Goal: Task Accomplishment & Management: Manage account settings

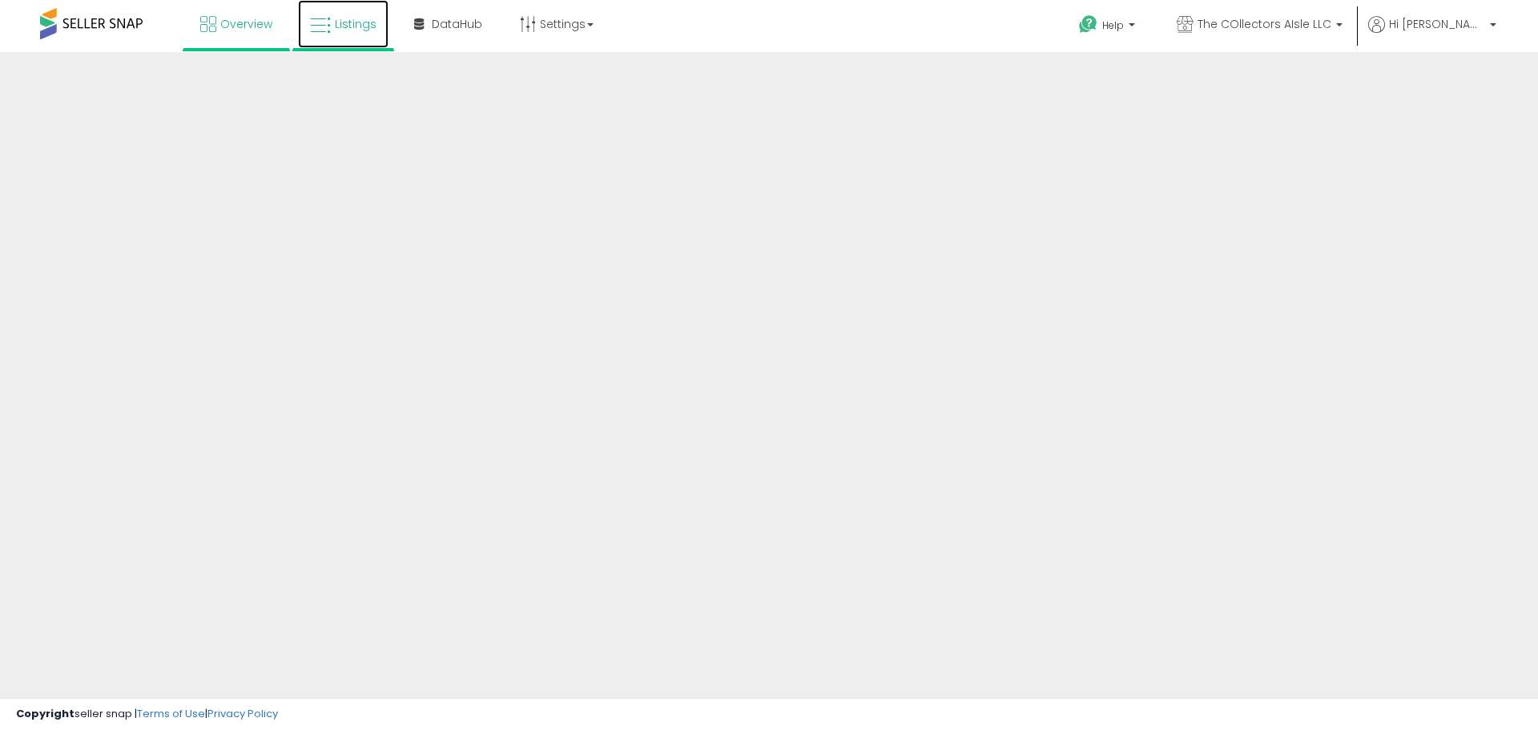
click at [354, 24] on span "Listings" at bounding box center [356, 24] width 42 height 16
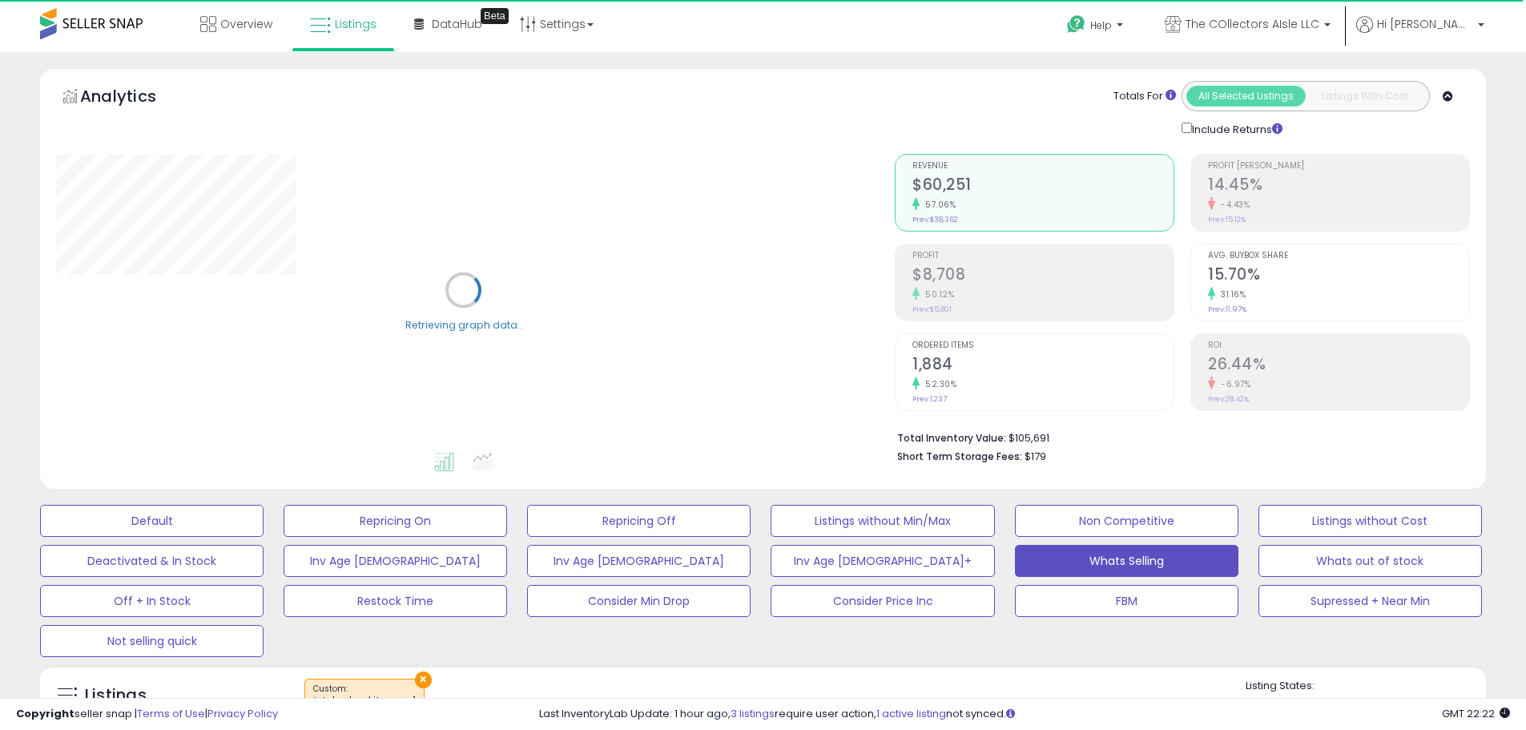
scroll to position [267, 0]
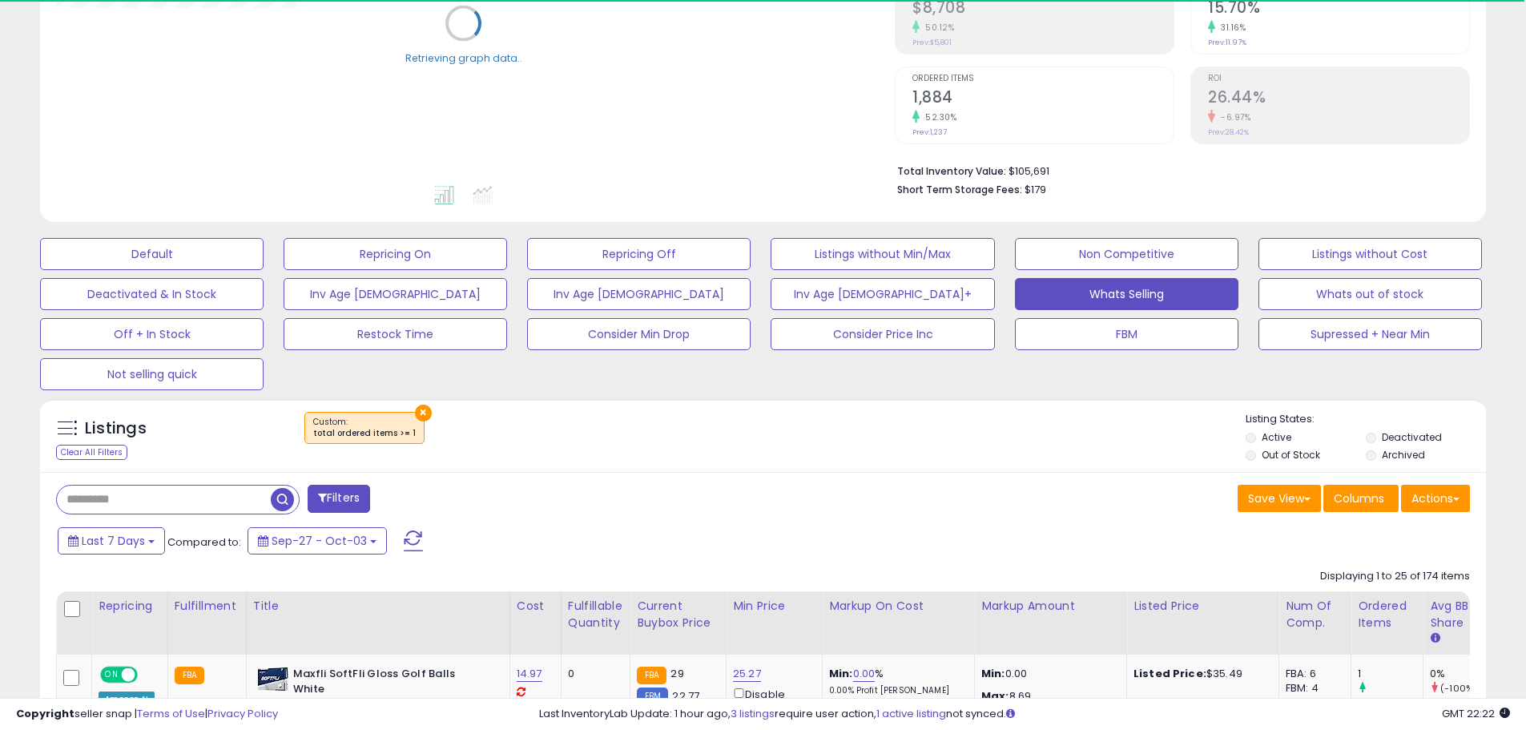
click at [230, 490] on input "text" at bounding box center [164, 499] width 214 height 28
paste input "**********"
type input "**********"
click at [428, 502] on span "button" at bounding box center [420, 499] width 23 height 23
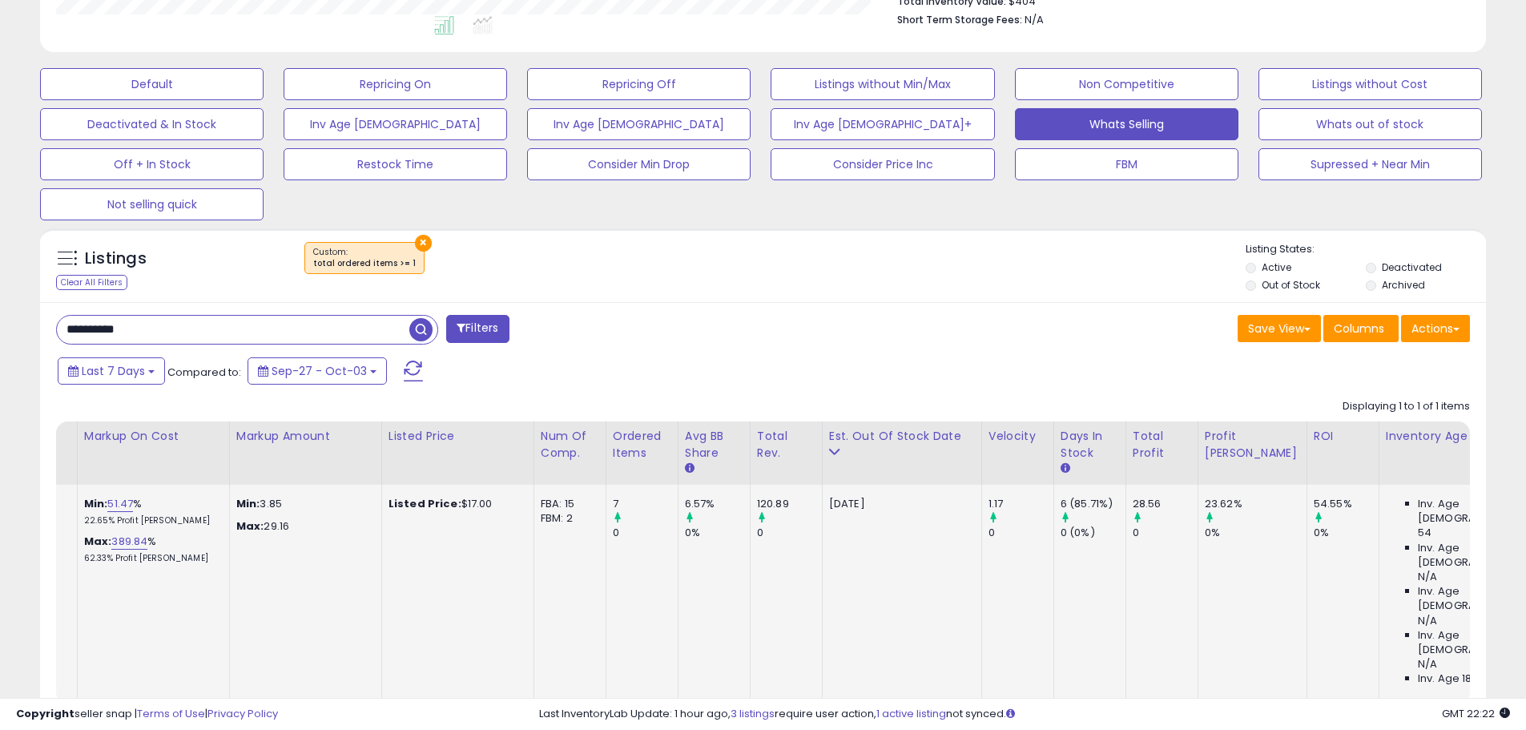
scroll to position [0, 718]
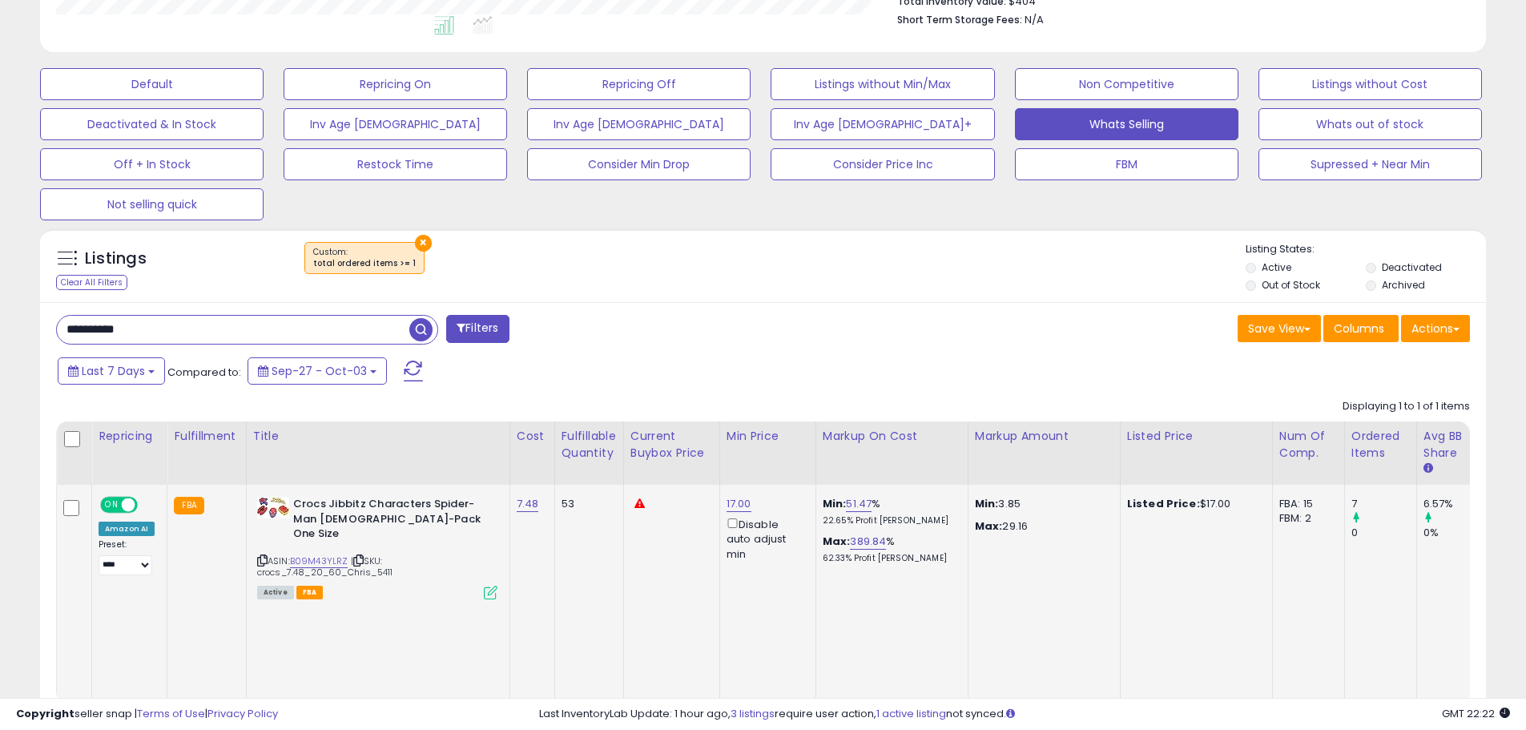
click at [485, 585] on icon at bounding box center [491, 592] width 14 height 14
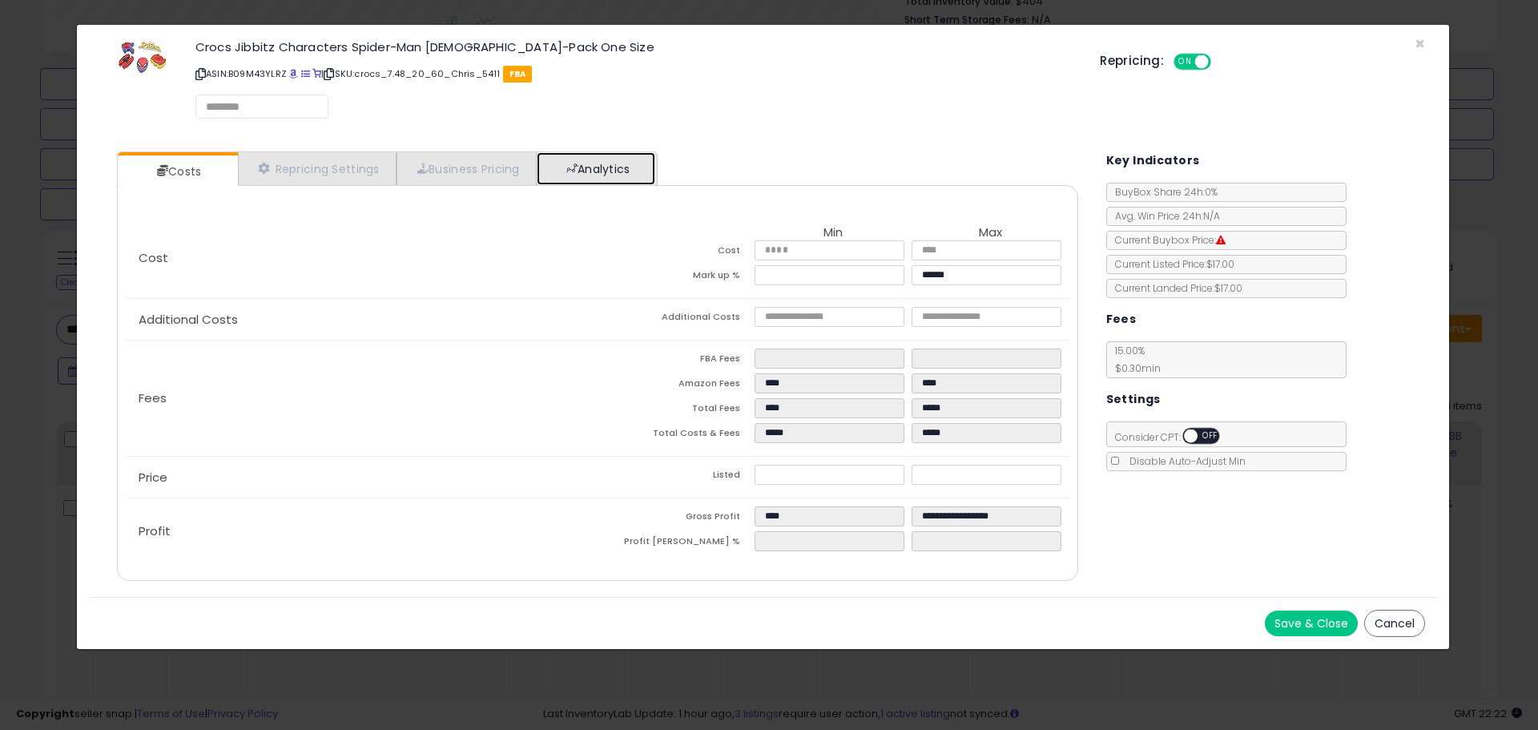
click at [583, 154] on link "Analytics" at bounding box center [596, 168] width 119 height 33
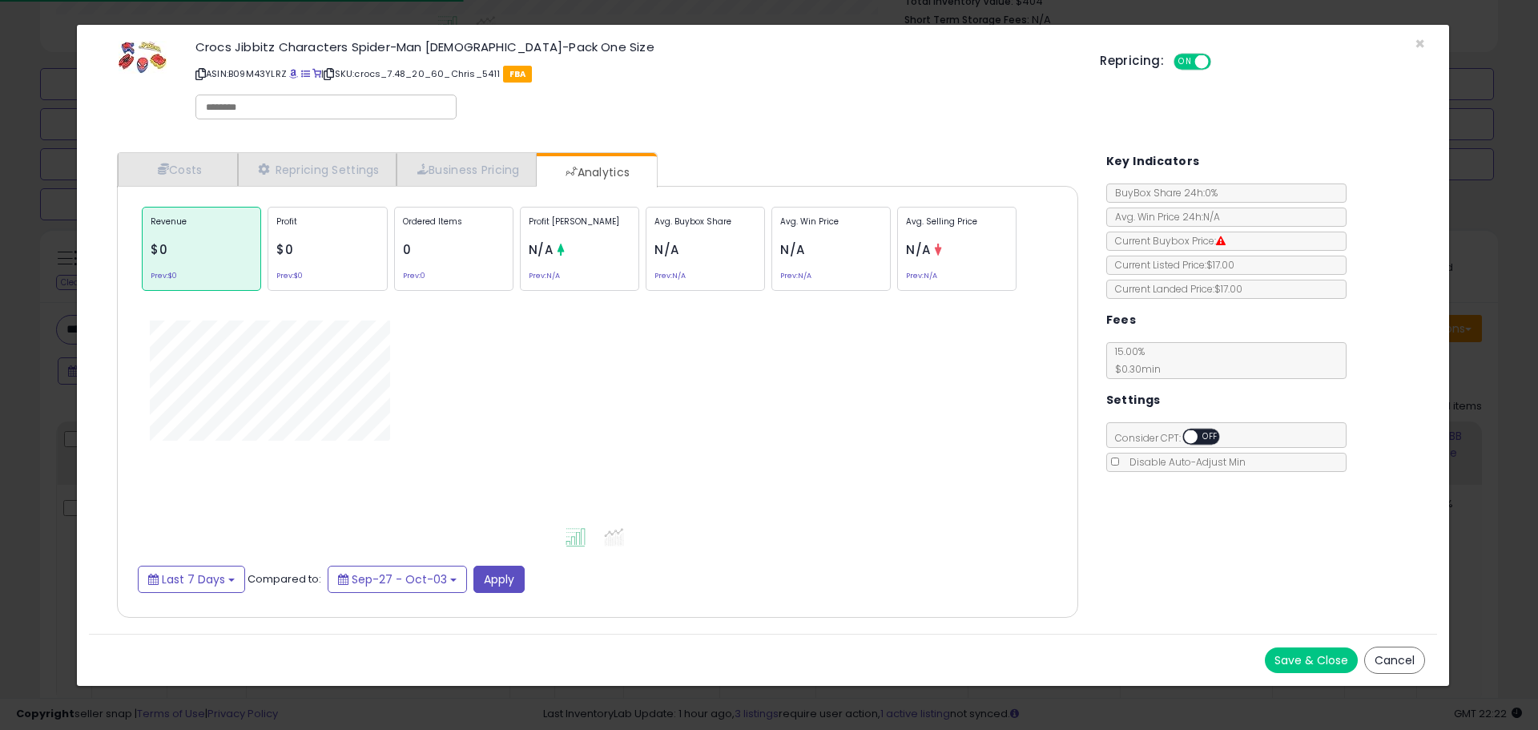
click at [443, 275] on div "Ordered Items 0 Prev: 0" at bounding box center [453, 249] width 119 height 84
click at [442, 271] on div "Ordered Items 7 Prev: 0" at bounding box center [453, 249] width 119 height 84
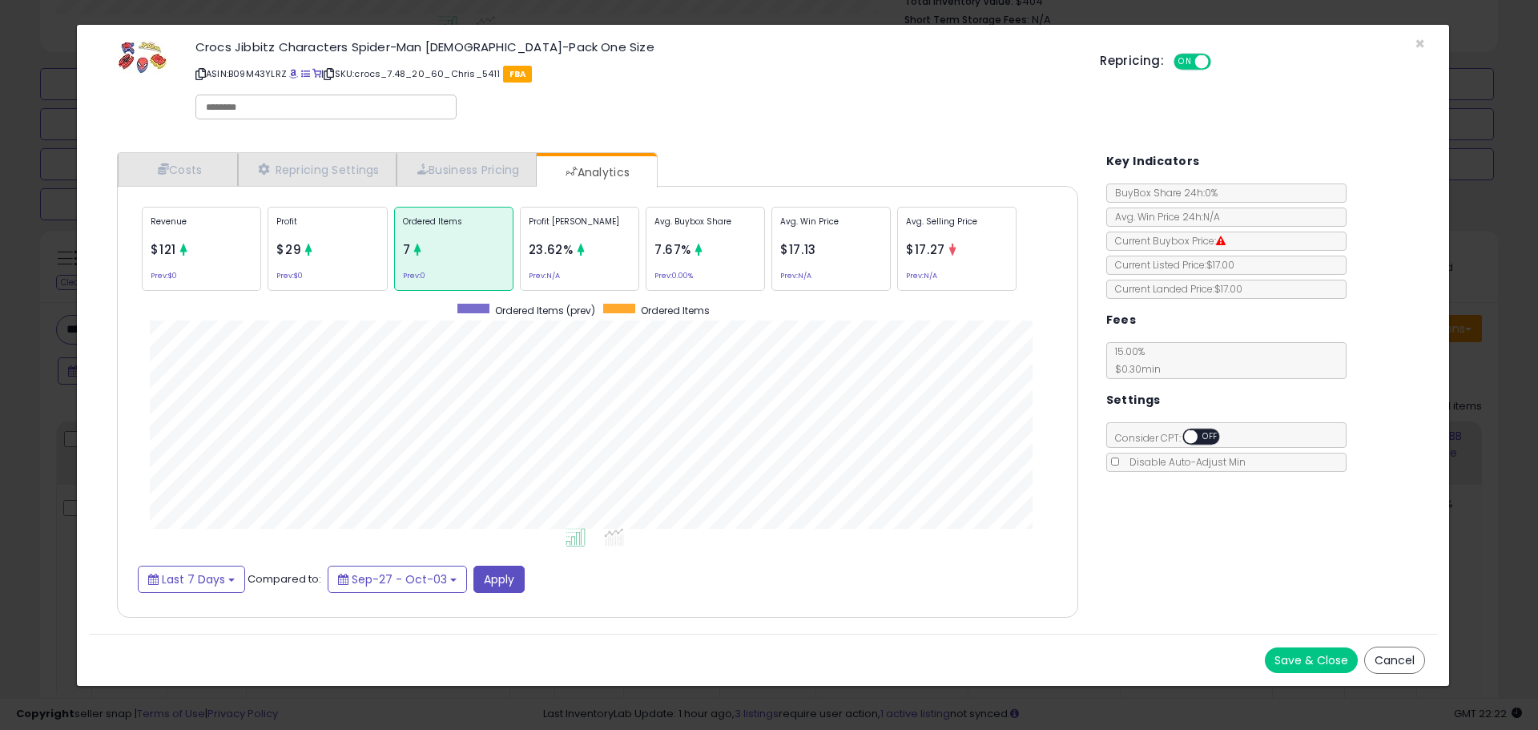
click at [1500, 443] on div "× Close Crocs Jibbitz Characters Spider-Man 5-Pack One Size ASIN: B09M43YLRZ | …" at bounding box center [769, 365] width 1538 height 730
